Goal: Task Accomplishment & Management: Manage account settings

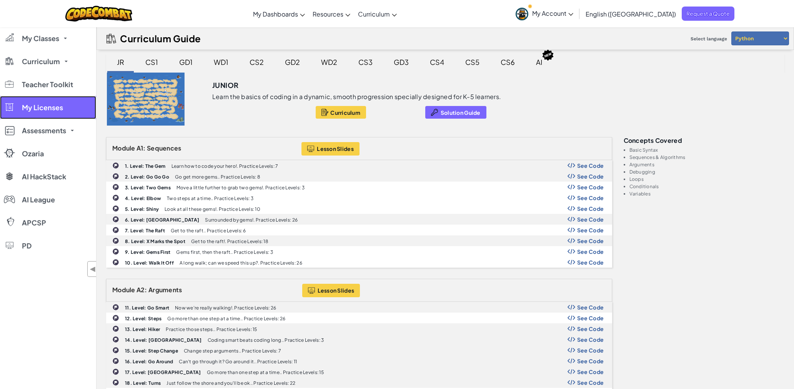
click at [50, 109] on span "My Licenses" at bounding box center [42, 107] width 41 height 7
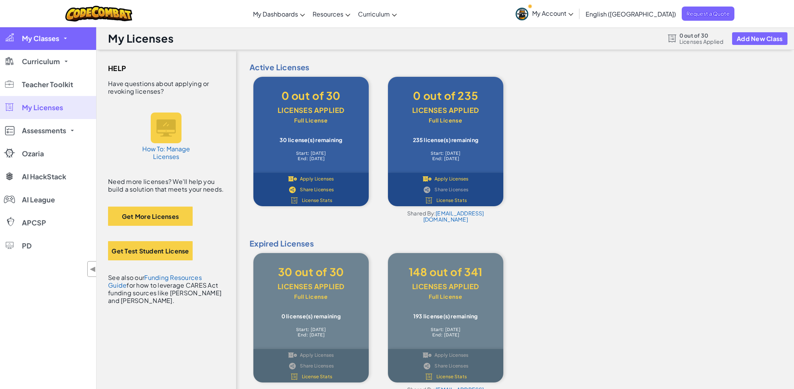
click at [40, 41] on span "My Classes" at bounding box center [40, 38] width 37 height 7
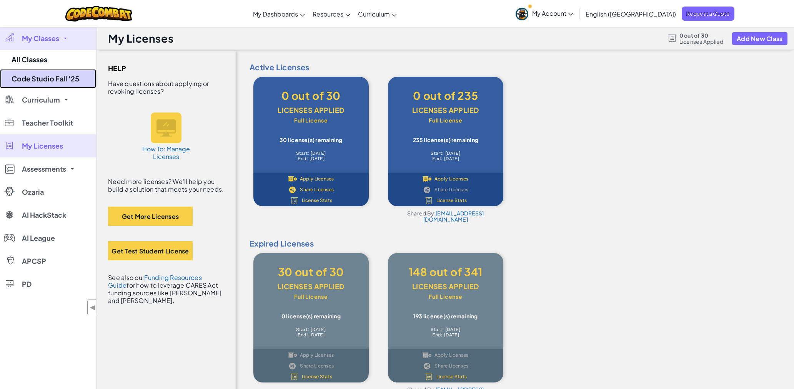
click at [46, 73] on link "Code Studio Fall '25" at bounding box center [48, 78] width 96 height 19
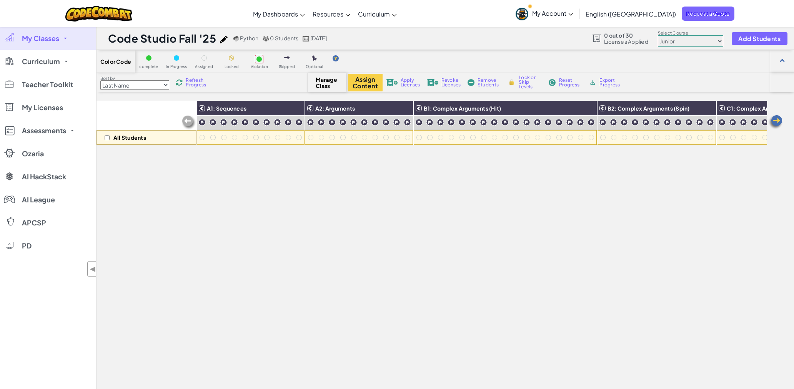
click at [155, 86] on select "Last Name first Name Progress (High to Low) Progress (Low to Hight)" at bounding box center [134, 85] width 69 height 10
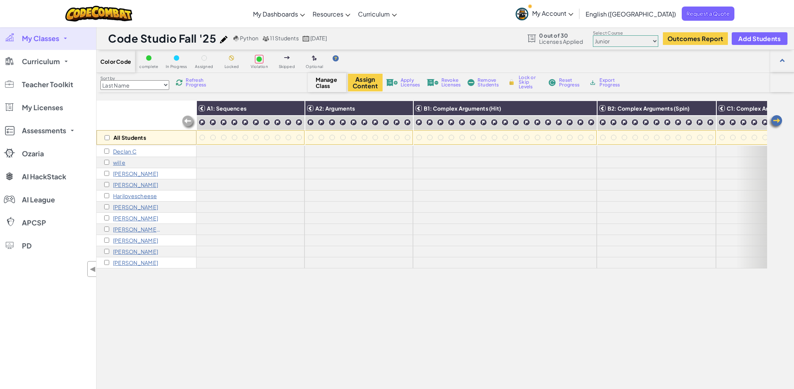
click at [568, 79] on span "Reset Progress" at bounding box center [570, 82] width 23 height 9
